Goal: Information Seeking & Learning: Check status

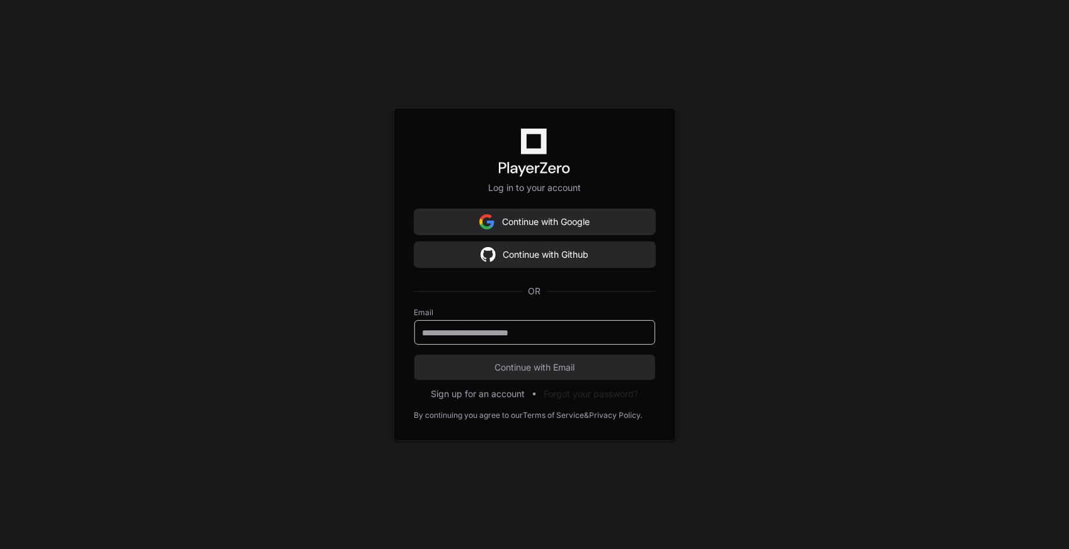
click at [645, 330] on keeper-lock "Open Keeper Popup" at bounding box center [637, 332] width 15 height 15
type input "**********"
click at [532, 365] on span "Continue with Email" at bounding box center [534, 367] width 241 height 13
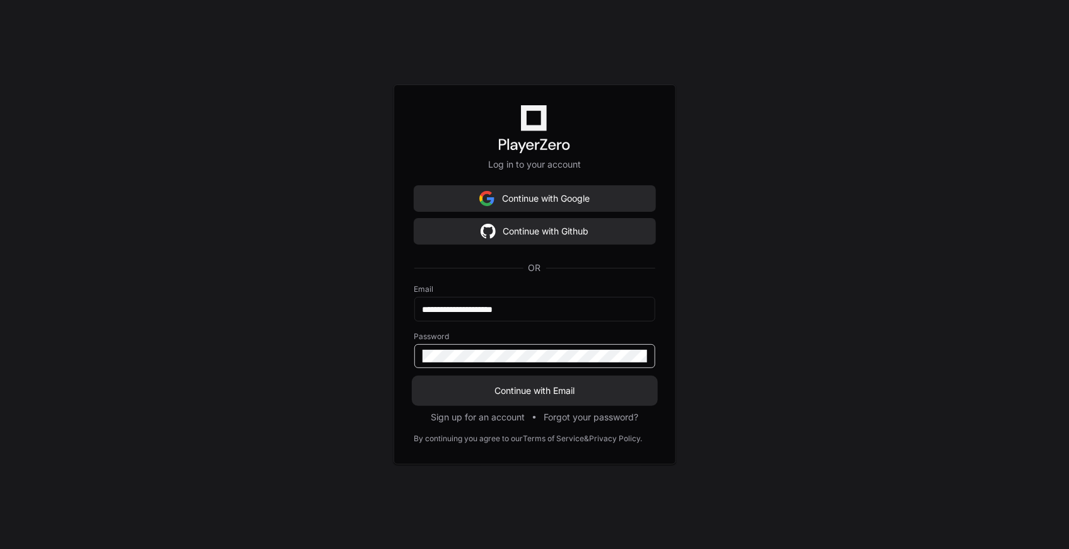
click at [530, 385] on span "Continue with Email" at bounding box center [534, 391] width 241 height 13
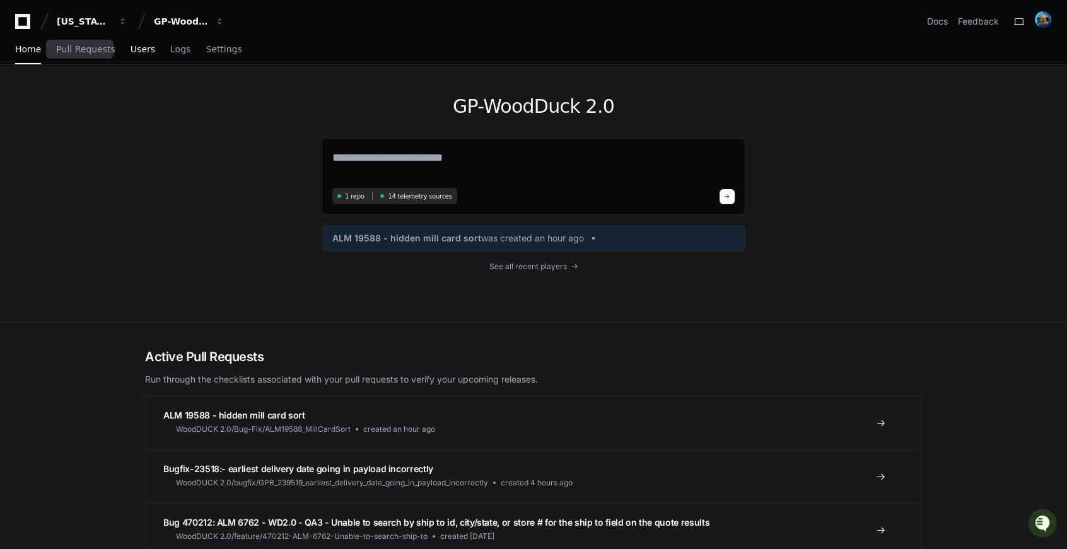
click at [131, 51] on span "Users" at bounding box center [143, 49] width 25 height 8
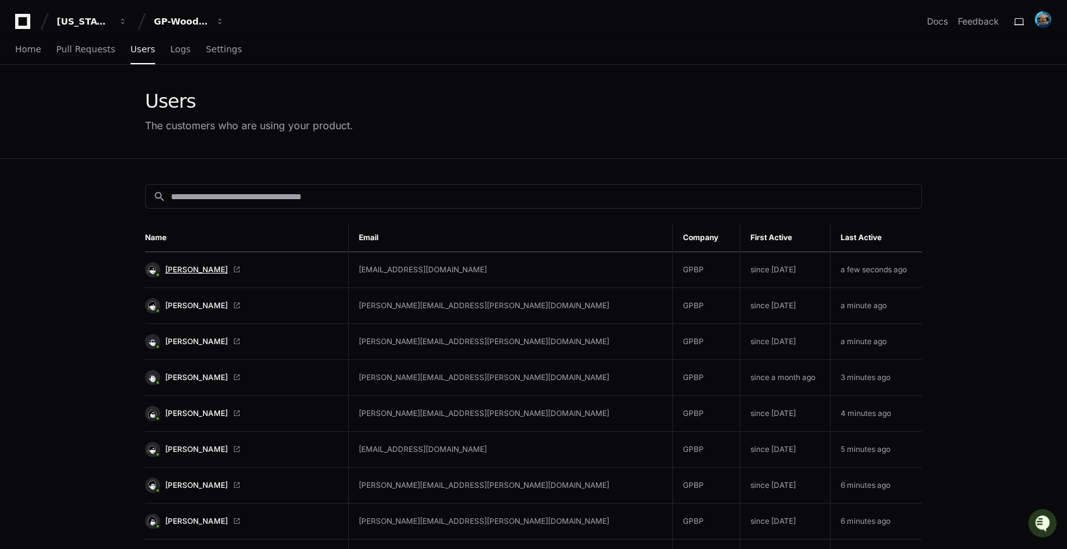
click at [193, 272] on span "[PERSON_NAME]" at bounding box center [196, 270] width 62 height 10
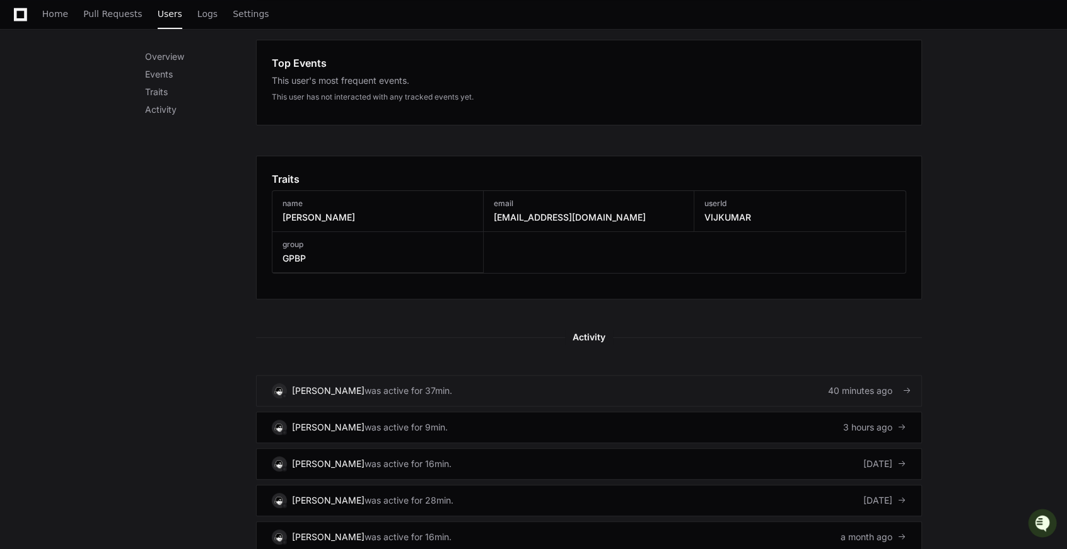
click at [365, 388] on div "was active for 37min." at bounding box center [409, 391] width 88 height 13
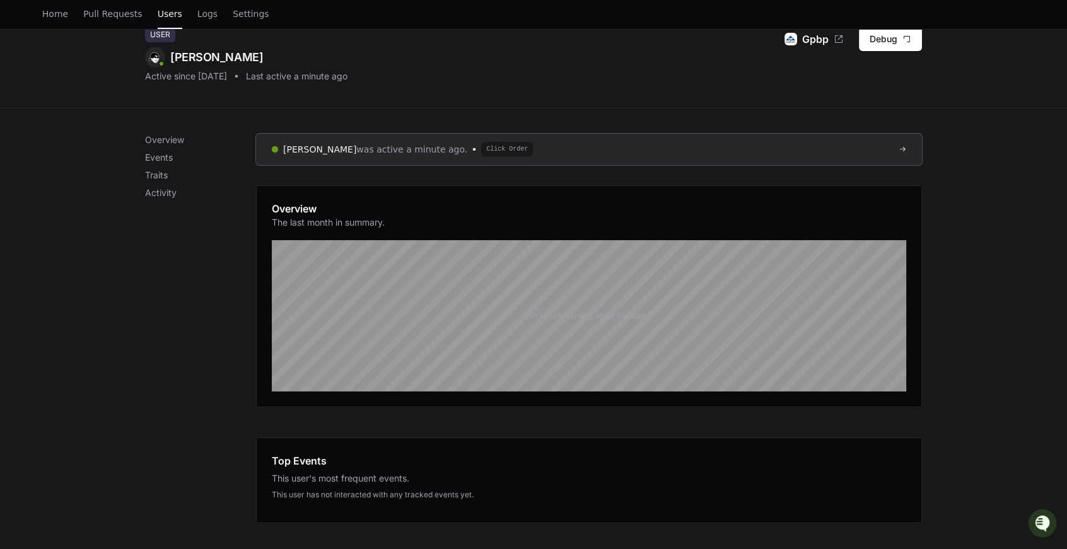
scroll to position [28, 0]
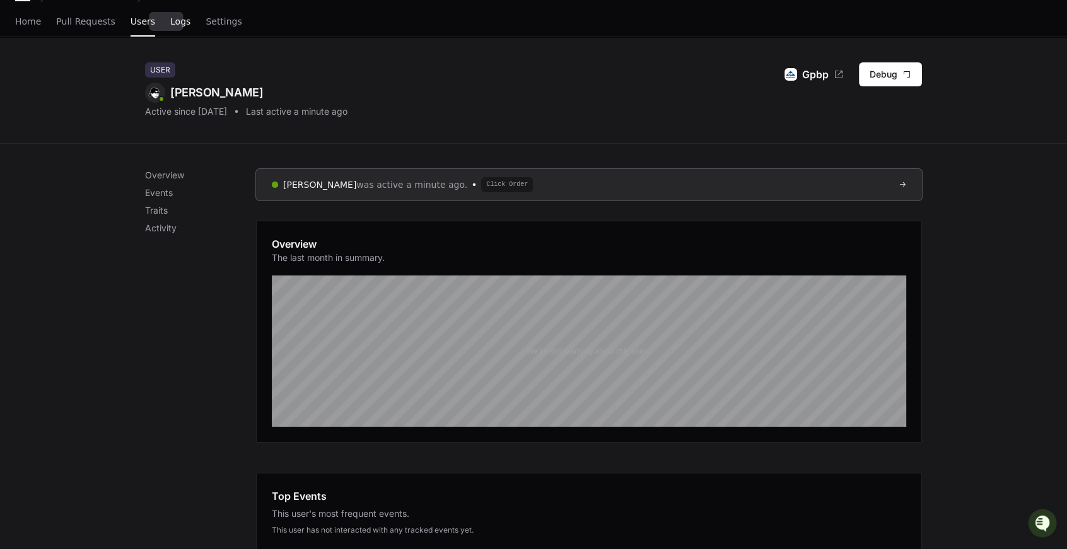
click at [170, 24] on span "Logs" at bounding box center [180, 22] width 20 height 8
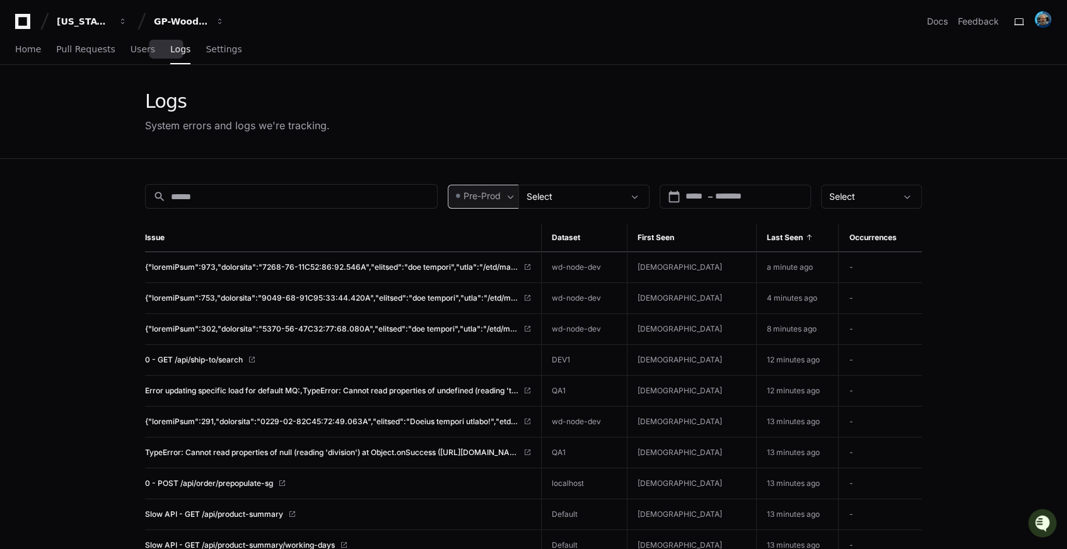
click at [457, 201] on span at bounding box center [458, 196] width 13 height 13
click at [470, 264] on span "Pre-Prod" at bounding box center [487, 262] width 37 height 13
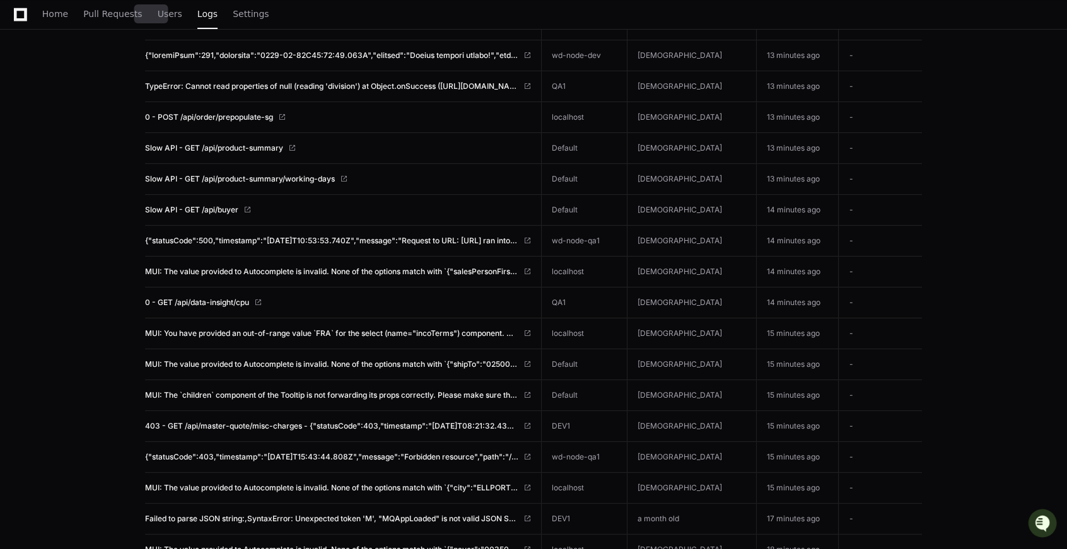
scroll to position [459, 0]
